Goal: Task Accomplishment & Management: Manage account settings

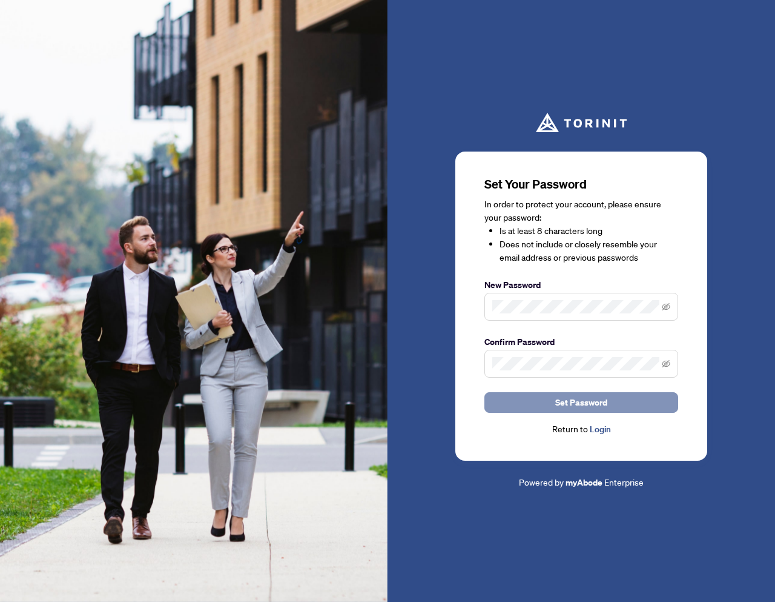
click at [622, 394] on button "Set Password" at bounding box center [582, 402] width 194 height 21
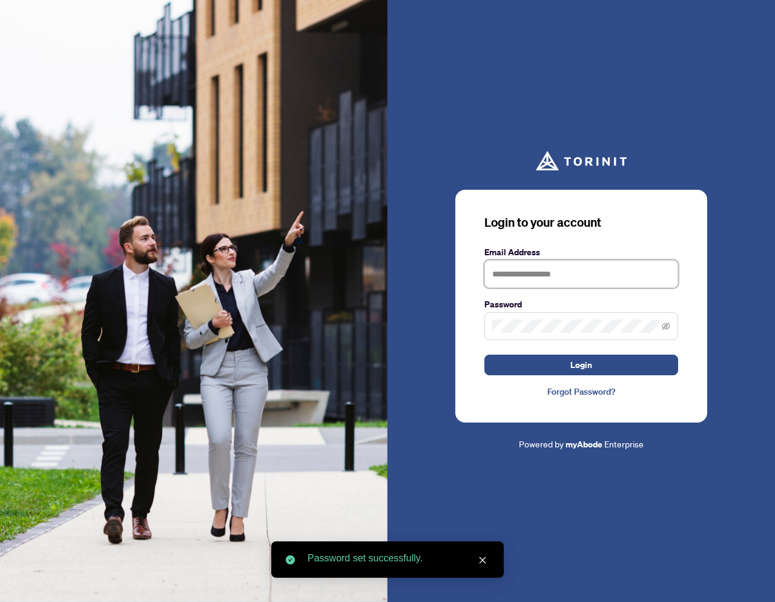
click at [509, 282] on input "text" at bounding box center [582, 274] width 194 height 28
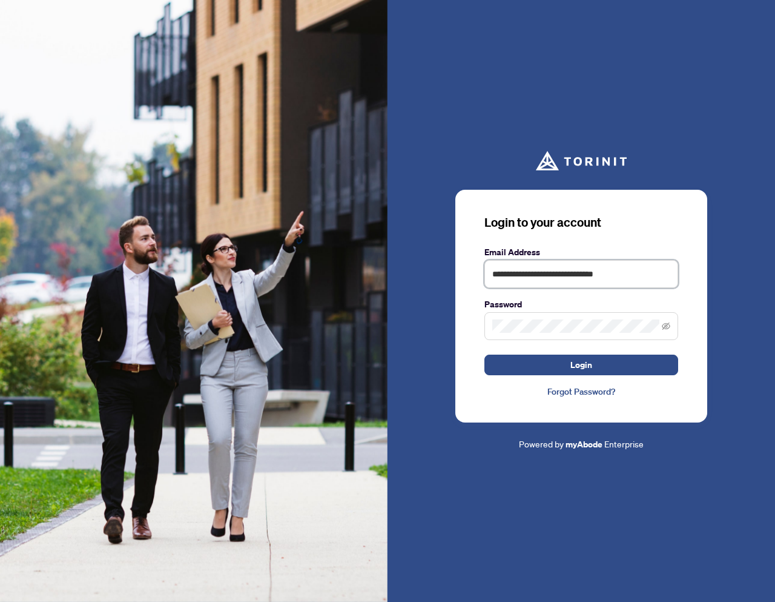
type input "**********"
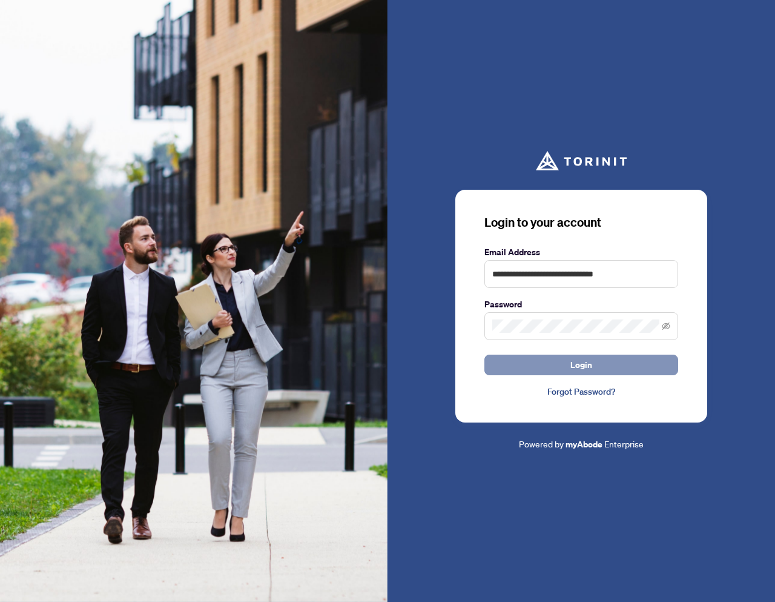
click at [572, 367] on span "Login" at bounding box center [582, 364] width 22 height 19
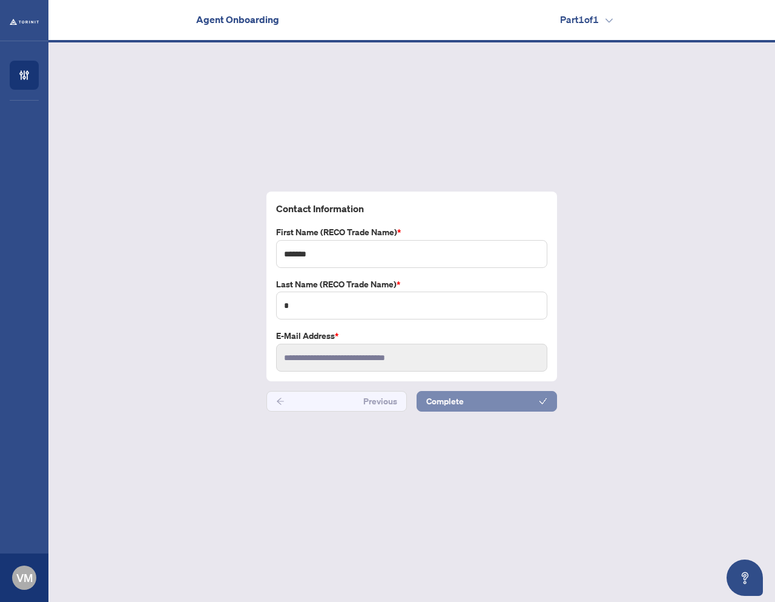
click at [466, 404] on button "Complete" at bounding box center [487, 401] width 141 height 21
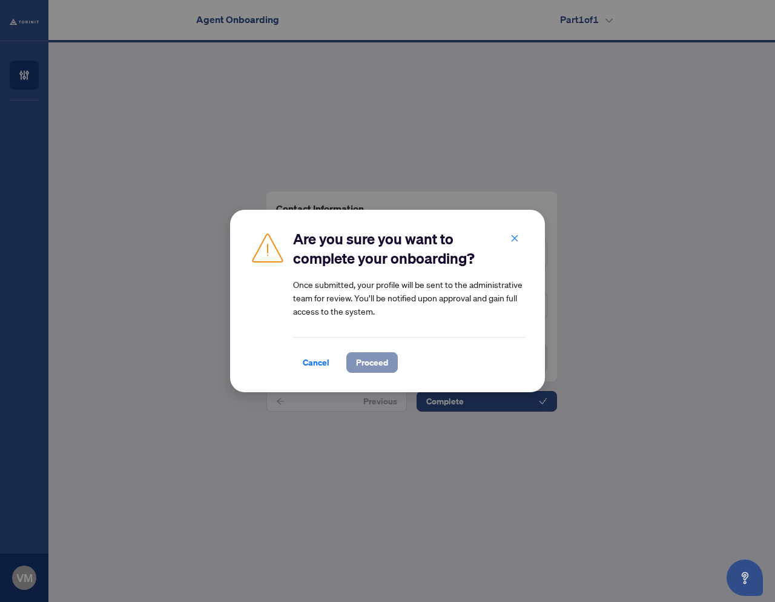
click at [368, 362] on span "Proceed" at bounding box center [372, 362] width 32 height 19
